Goal: Task Accomplishment & Management: Complete application form

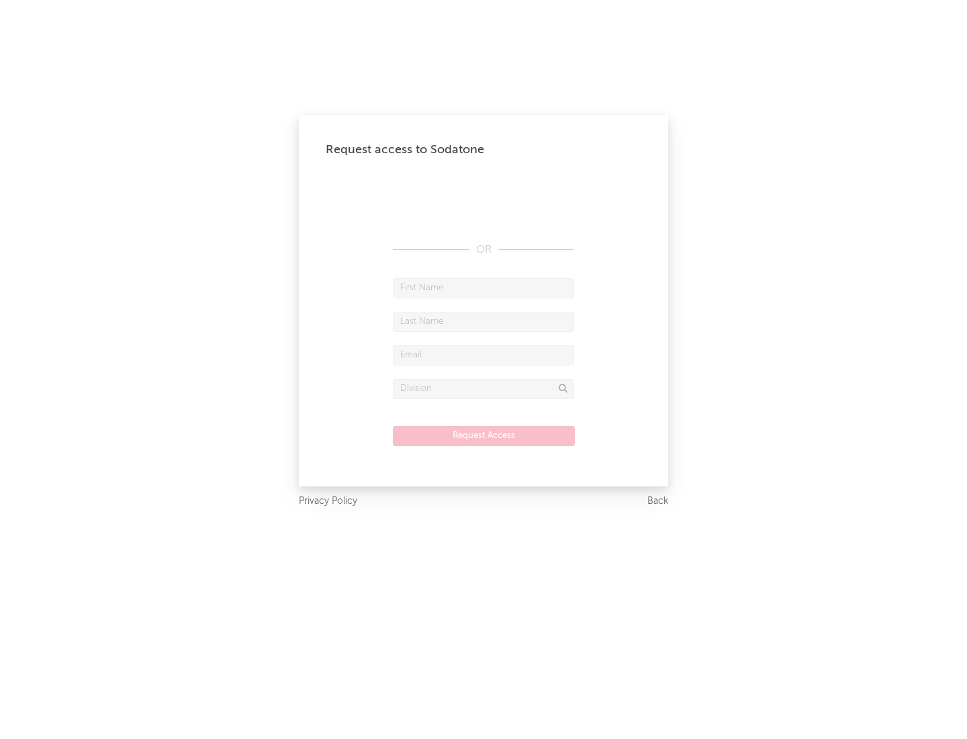
click at [483, 287] on input "text" at bounding box center [483, 288] width 181 height 20
type input "[PERSON_NAME]"
click at [483, 321] on input "text" at bounding box center [483, 322] width 181 height 20
type input "[PERSON_NAME]"
click at [483, 355] on input "text" at bounding box center [483, 355] width 181 height 20
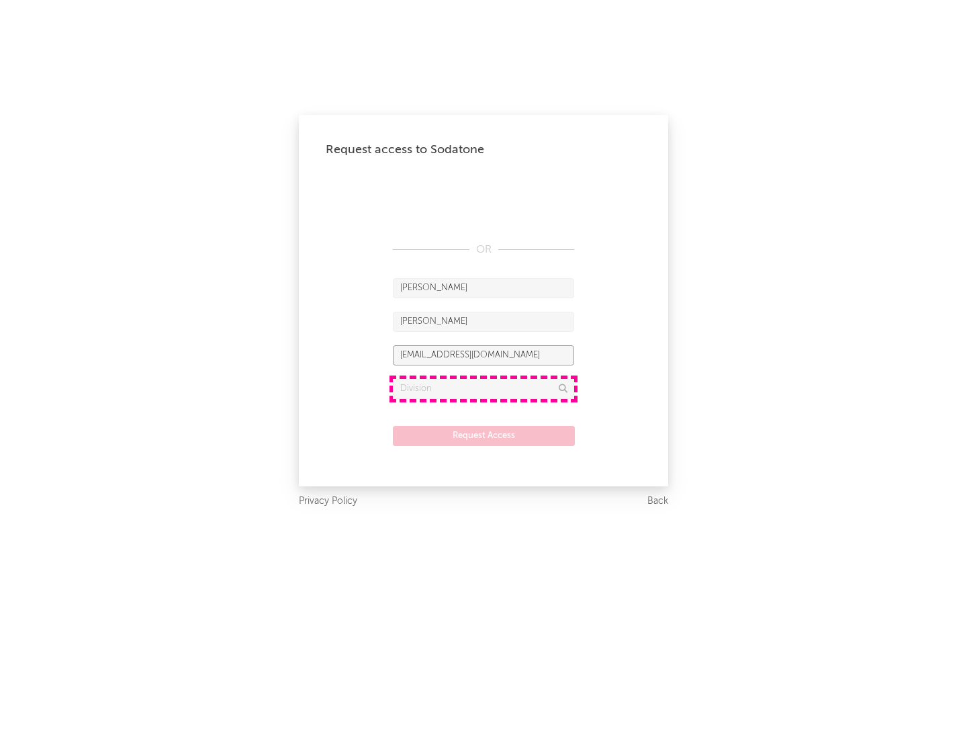
type input "[EMAIL_ADDRESS][DOMAIN_NAME]"
click at [483, 388] on input "text" at bounding box center [483, 389] width 181 height 20
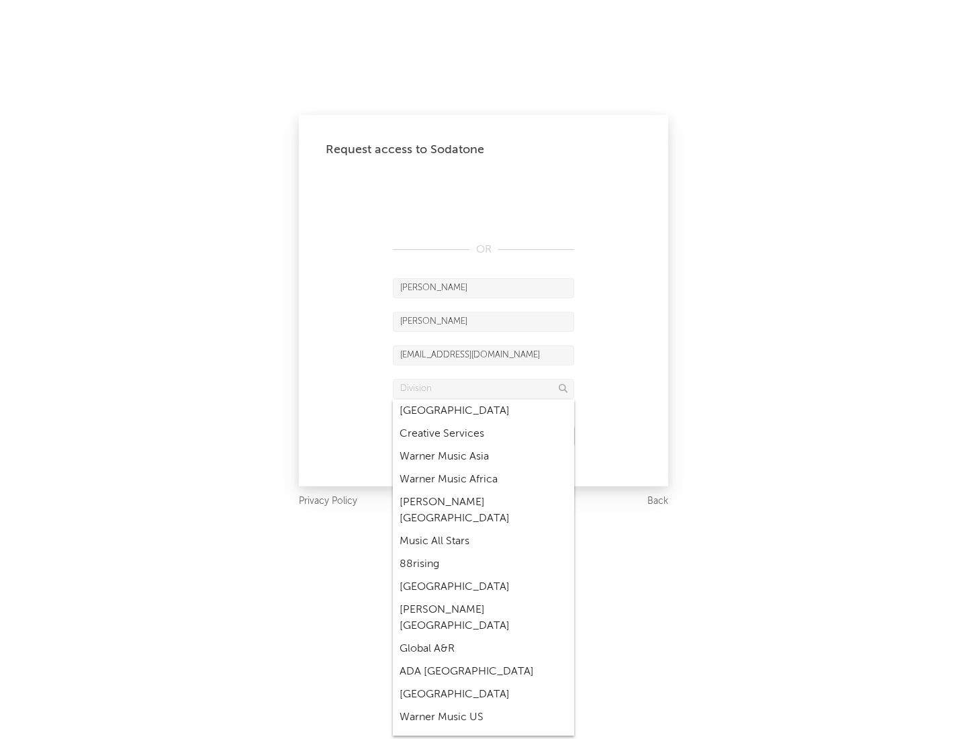
click at [483, 530] on div "Music All Stars" at bounding box center [483, 541] width 181 height 23
type input "Music All Stars"
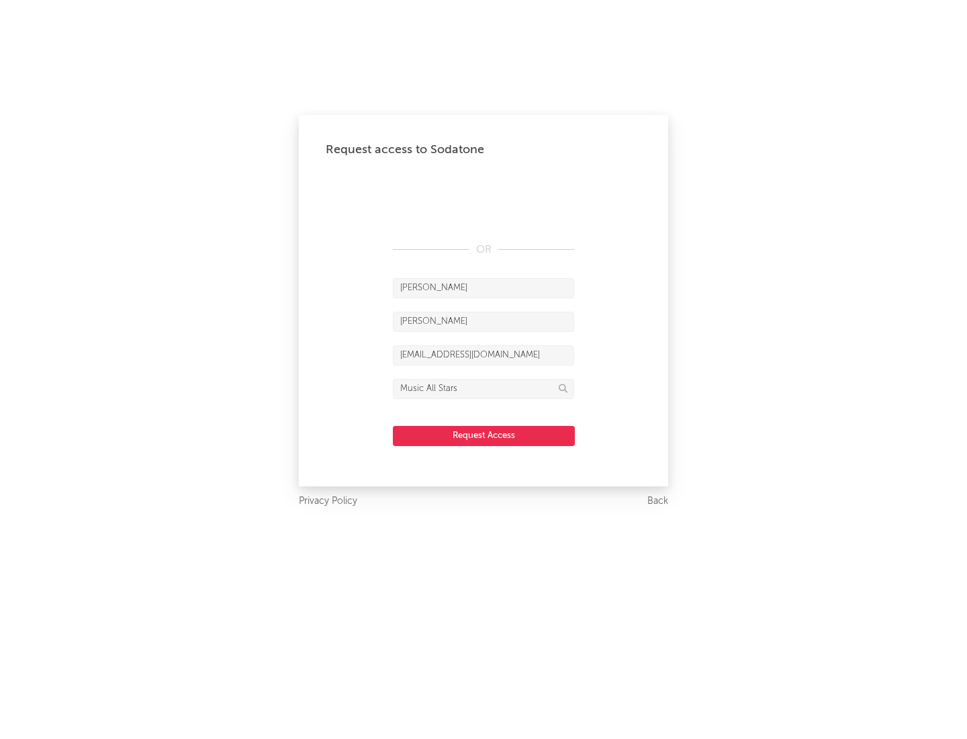
click at [483, 435] on button "Request Access" at bounding box center [484, 436] width 182 height 20
